Goal: Task Accomplishment & Management: Complete application form

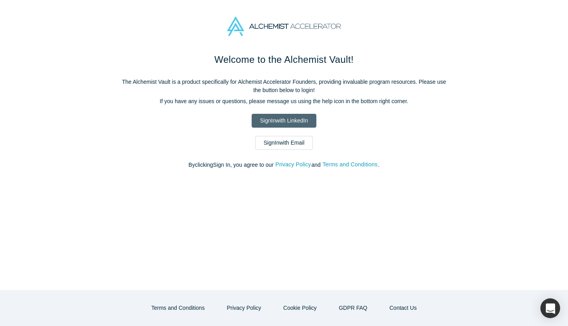
click at [303, 121] on link "Sign In with LinkedIn" at bounding box center [284, 121] width 64 height 14
click at [274, 140] on link "Sign In with Email" at bounding box center [284, 143] width 58 height 14
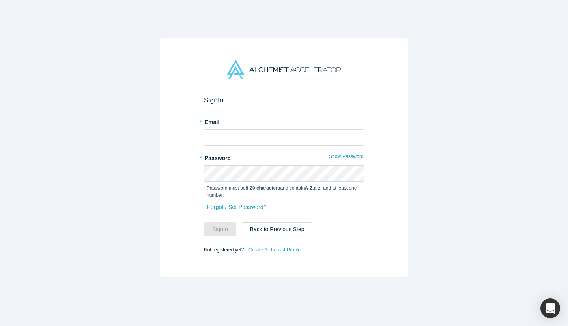
click at [261, 249] on link "Create Alchemist Profile" at bounding box center [274, 249] width 53 height 10
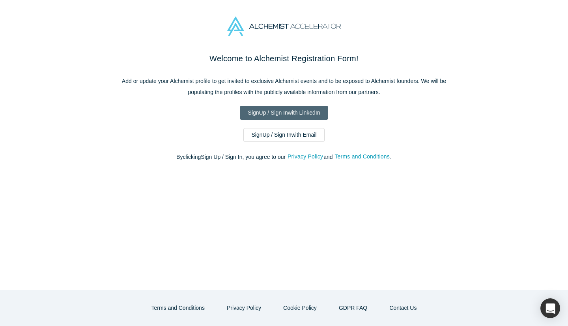
click at [279, 113] on link "Sign Up / Sign In with LinkedIn" at bounding box center [284, 113] width 89 height 14
